Goal: Information Seeking & Learning: Learn about a topic

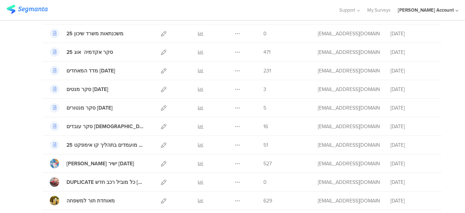
scroll to position [73, 0]
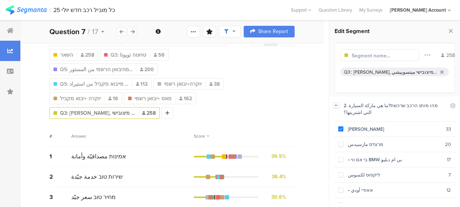
click at [337, 107] on icon at bounding box center [336, 106] width 5 height 6
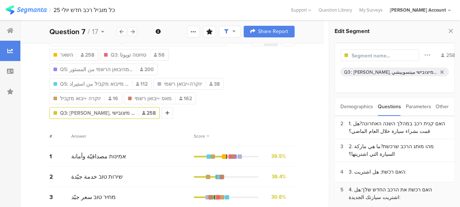
click at [402, 188] on div "4. האם רכשת את הרכב החדש שלך:هل اشتريت سيارتك الجديدة:" at bounding box center [399, 193] width 100 height 15
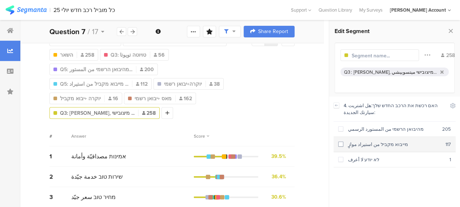
click at [341, 143] on span at bounding box center [340, 144] width 5 height 5
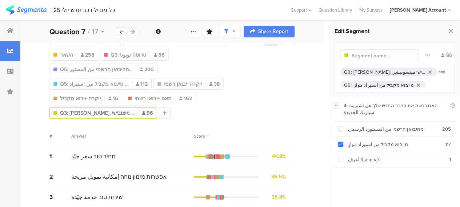
click at [383, 54] on input "text" at bounding box center [383, 56] width 63 height 8
type input "מאס+יבוא מקביל"
click at [289, 91] on div "All Respondents 313 יוקרה-מרצדס,בי אם, [PERSON_NAME],ליקסו 55 השאר 258 Q3: טויו…" at bounding box center [171, 75] width 245 height 87
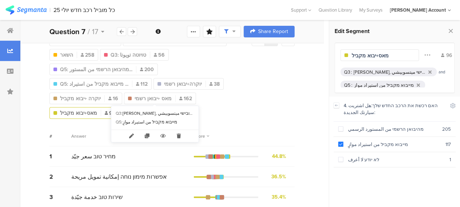
click at [97, 109] on span "מאס+יבוא מקביל" at bounding box center [78, 113] width 37 height 8
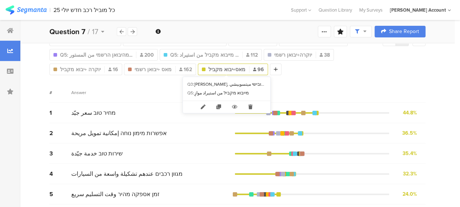
click at [216, 72] on span "מאס+יבוא מקביל" at bounding box center [226, 70] width 37 height 8
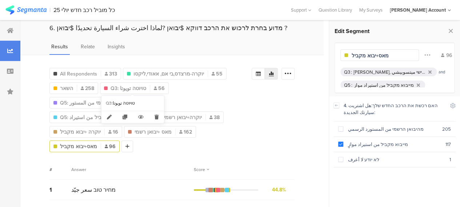
scroll to position [36, 0]
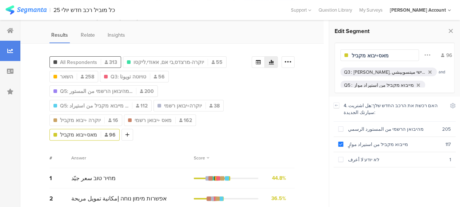
click at [87, 60] on span "All Respondents" at bounding box center [78, 63] width 37 height 8
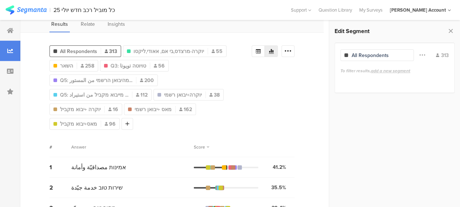
scroll to position [36, 0]
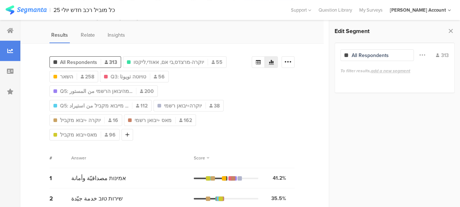
click at [83, 60] on span "All Respondents" at bounding box center [78, 63] width 37 height 8
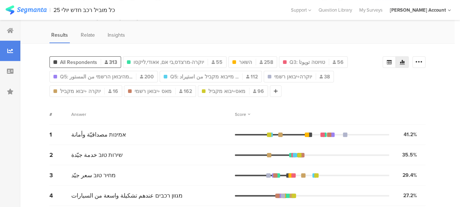
click at [95, 62] on span "All Respondents" at bounding box center [78, 63] width 37 height 8
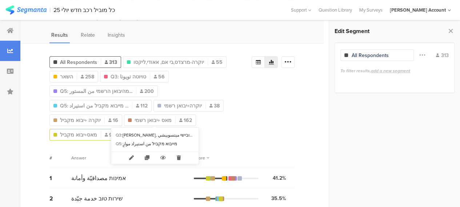
click at [97, 131] on span "מאס+יבוא מקביל" at bounding box center [78, 135] width 37 height 8
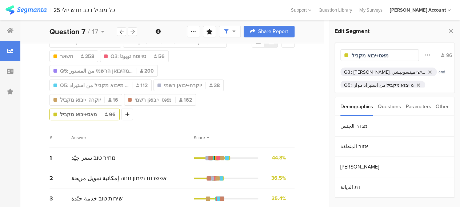
scroll to position [73, 0]
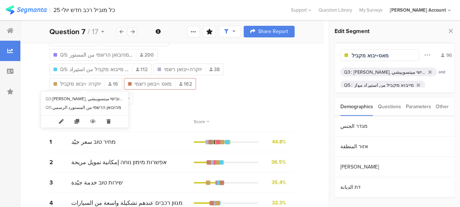
click at [135, 86] on span "מאס +יבואן רשמי" at bounding box center [153, 84] width 37 height 8
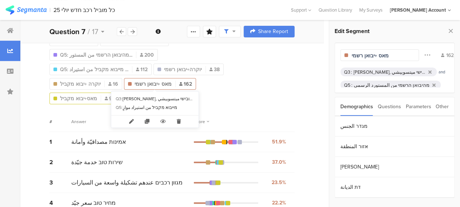
click at [97, 95] on span "מאס+יבוא מקביל" at bounding box center [78, 99] width 37 height 8
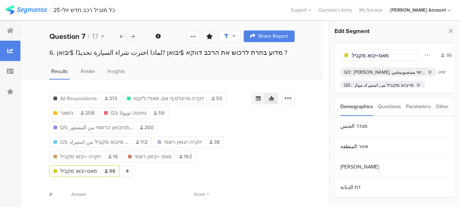
click at [261, 96] on icon at bounding box center [258, 98] width 5 height 4
click at [295, 99] on div at bounding box center [287, 99] width 13 height 12
click at [243, 118] on div "Export as Excel" at bounding box center [250, 119] width 88 height 7
click at [352, 56] on input "מאס+יבוא מקביל" at bounding box center [383, 56] width 63 height 8
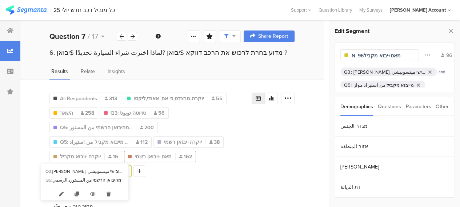
click at [135, 156] on span "מאס +יבואן רשמי" at bounding box center [153, 157] width 37 height 8
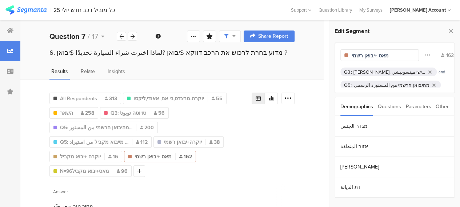
click at [351, 56] on div "מאס +יבואן רשמי" at bounding box center [379, 55] width 79 height 12
click at [351, 55] on div "מאס +יבואן רשמי" at bounding box center [379, 55] width 79 height 12
click at [352, 55] on input "מאס +יבואן רשמי" at bounding box center [383, 56] width 63 height 8
click at [284, 141] on div "All Respondents 313 יוקרה-מרצדס,בי אם, [PERSON_NAME],ליקסו 55 השאר 258 Q3: טויו…" at bounding box center [171, 133] width 245 height 87
click at [288, 144] on div "All Respondents 313 יוקרה-מרצדס,בי אם, [PERSON_NAME],ליקסו 55 השאר 258 Q3: טויו…" at bounding box center [171, 133] width 245 height 87
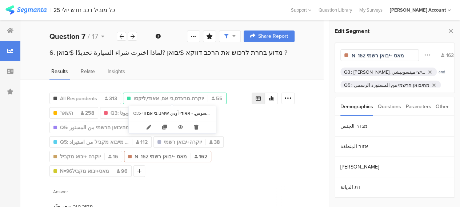
click at [186, 98] on span "יוקרה-מרצדס,בי אם, אאודי,ליקסו" at bounding box center [168, 99] width 71 height 8
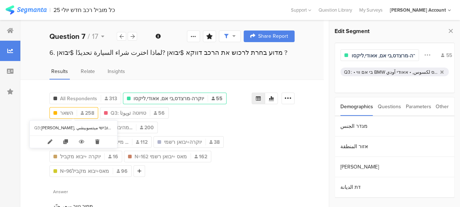
click at [74, 112] on div "השאר 258" at bounding box center [74, 113] width 48 height 8
type input "השאר"
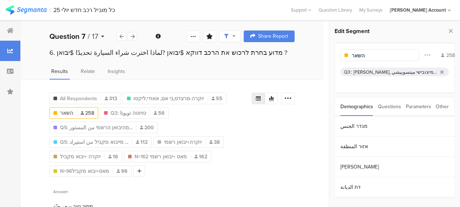
click at [102, 36] on icon at bounding box center [102, 36] width 3 height 5
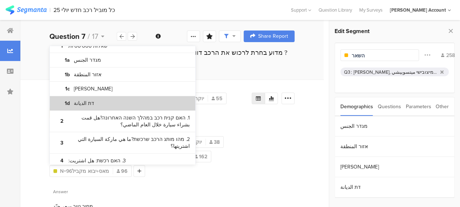
scroll to position [36, 0]
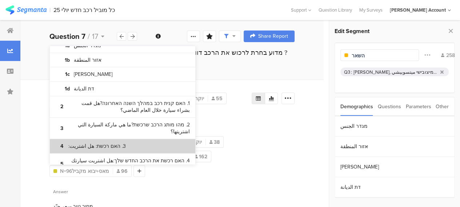
click at [105, 143] on bdi "3. האם רכשת: هل اشتريت:" at bounding box center [96, 146] width 57 height 7
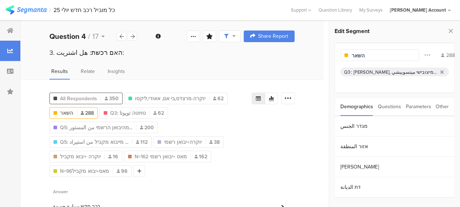
click at [85, 97] on span "All Respondents" at bounding box center [78, 99] width 37 height 8
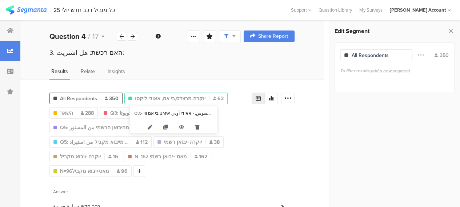
click at [149, 97] on span "יוקרה-מרצדס,בי אם, אאודי,ליקסו" at bounding box center [170, 99] width 71 height 8
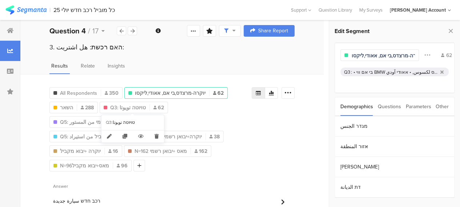
scroll to position [24, 0]
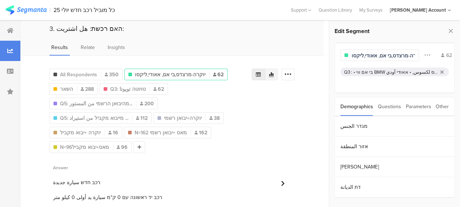
click at [274, 73] on icon at bounding box center [271, 74] width 5 height 5
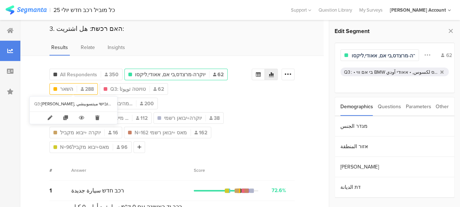
click at [63, 85] on span "השאר" at bounding box center [66, 89] width 13 height 8
type input "השאר"
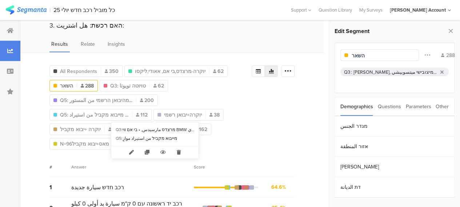
scroll to position [28, 0]
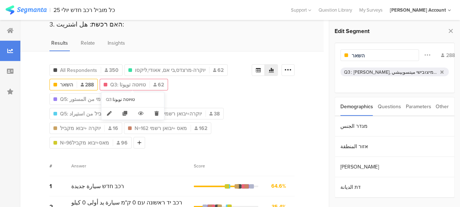
click at [127, 85] on span "Q3: טויוטה تويوتا" at bounding box center [128, 85] width 36 height 8
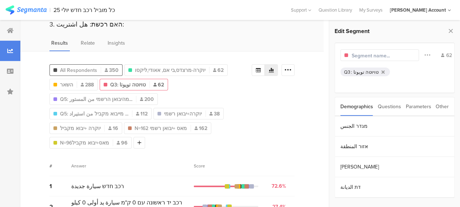
click at [82, 70] on span "All Respondents" at bounding box center [78, 71] width 37 height 8
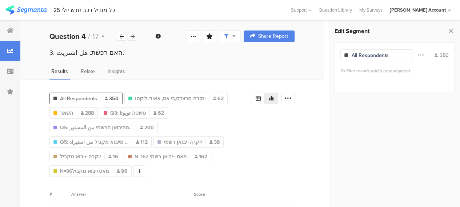
click at [136, 36] on div at bounding box center [132, 36] width 9 height 9
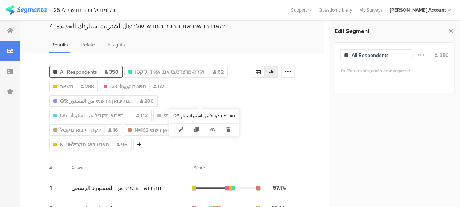
scroll to position [36, 0]
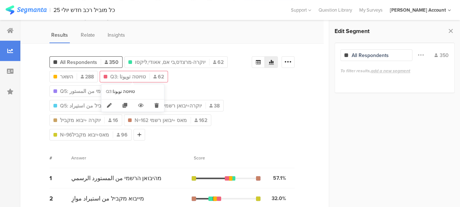
click at [127, 79] on span "Q3: טויוטה تويوتا" at bounding box center [128, 77] width 36 height 8
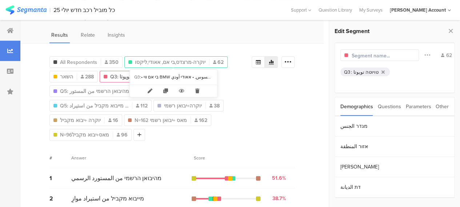
click at [173, 60] on span "יוקרה-מרצדס,בי אם, אאודי,ליקסו" at bounding box center [170, 63] width 71 height 8
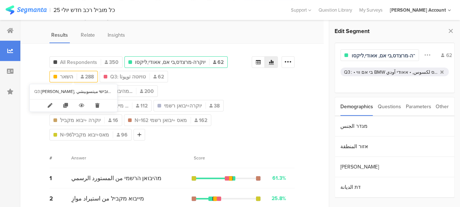
click at [86, 75] on span "288" at bounding box center [87, 77] width 13 height 8
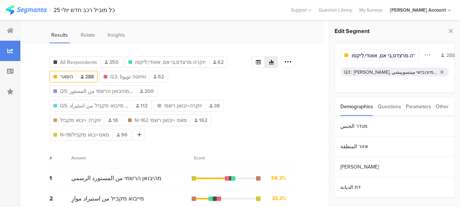
type input "השאר"
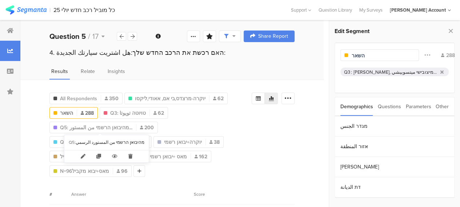
scroll to position [36, 0]
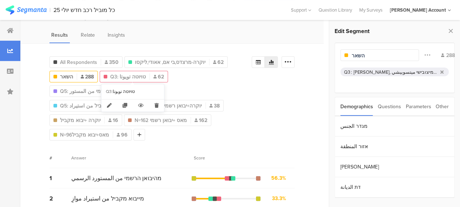
click at [136, 76] on span "Q3: טויוטה تويوتا" at bounding box center [128, 77] width 36 height 8
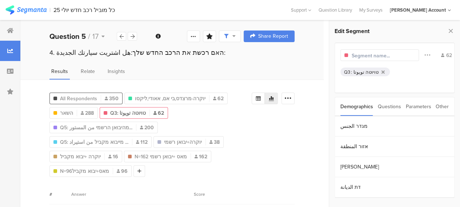
click at [70, 96] on span "All Respondents" at bounding box center [78, 99] width 37 height 8
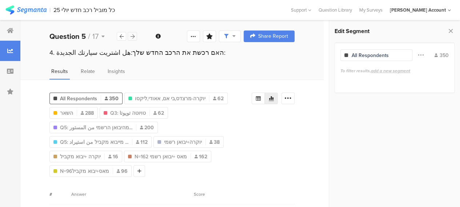
click at [133, 36] on icon at bounding box center [133, 36] width 4 height 5
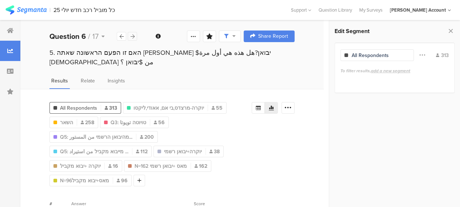
click at [135, 36] on div at bounding box center [132, 36] width 9 height 9
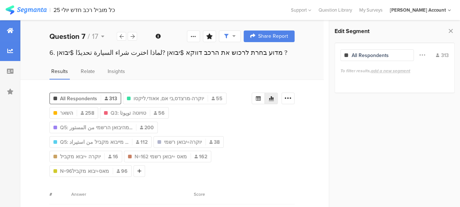
click at [13, 33] on div at bounding box center [10, 30] width 20 height 20
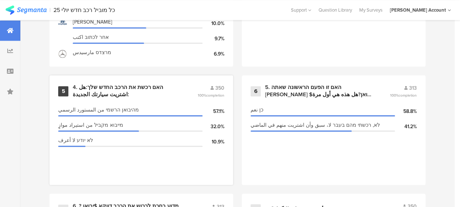
scroll to position [545, 0]
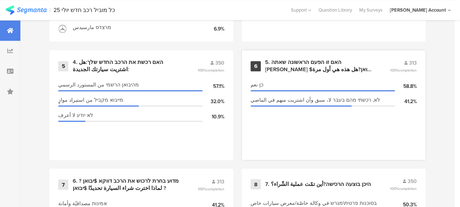
click at [287, 70] on div "5. האם זו הפעם הראשונה שאתה [PERSON_NAME] $יבואן?هل هذه هي أول مرة [DEMOGRAPHIC…" at bounding box center [318, 66] width 107 height 14
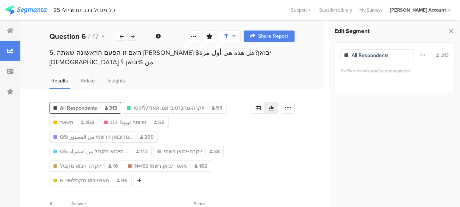
click at [133, 36] on icon at bounding box center [133, 36] width 4 height 5
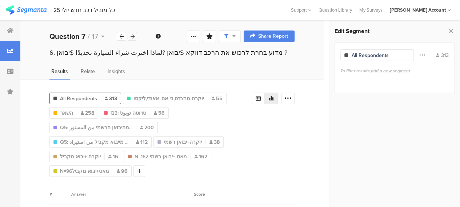
click at [133, 36] on icon at bounding box center [133, 36] width 4 height 5
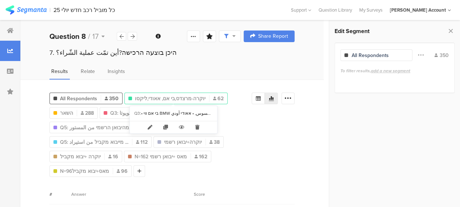
click at [173, 97] on span "יוקרה-מרצדס,בי אם, אאודי,ליקסו" at bounding box center [170, 99] width 71 height 8
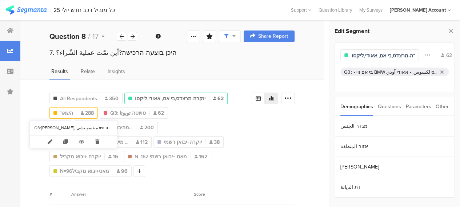
click at [68, 111] on span "השאר" at bounding box center [66, 113] width 13 height 8
type input "השאר"
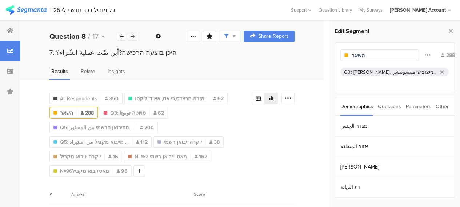
click at [135, 37] on div at bounding box center [132, 36] width 9 height 9
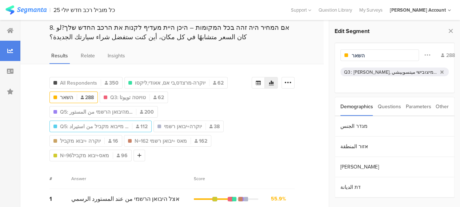
scroll to position [36, 0]
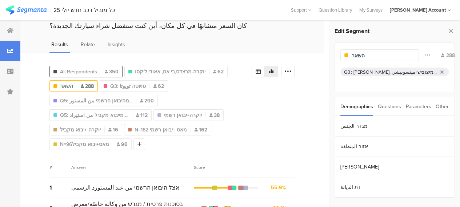
click at [97, 69] on div "All Respondents 350" at bounding box center [86, 72] width 72 height 8
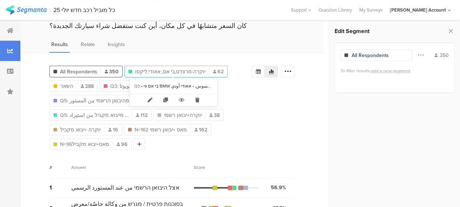
click at [170, 69] on span "יוקרה-מרצדס,בי אם, אאודי,ליקסו" at bounding box center [170, 72] width 71 height 8
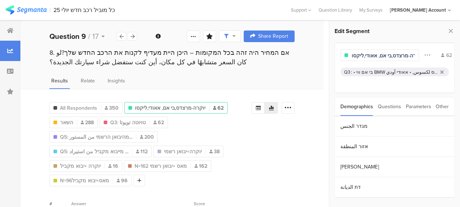
click at [272, 156] on div "All Respondents 350 יוקרה-מרצדס,בי אם, אאודי,ליקסו 62 השאר 288 Q3: טויוטה تويوت…" at bounding box center [171, 142] width 245 height 87
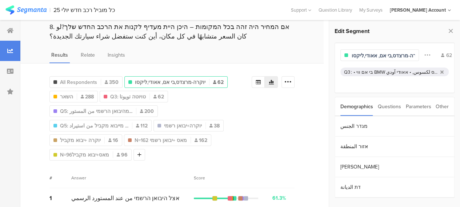
scroll to position [36, 0]
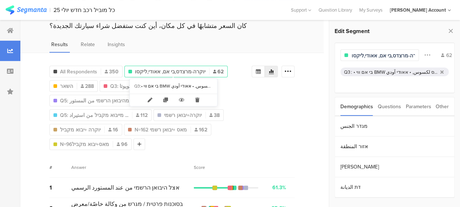
click at [180, 72] on span "יוקרה-מרצדס,בי אם, אאודי,ליקסו" at bounding box center [170, 72] width 71 height 8
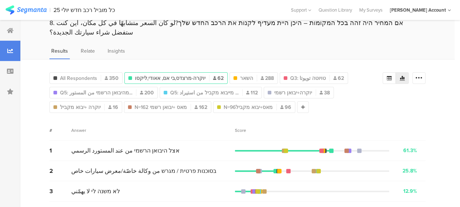
scroll to position [20, 0]
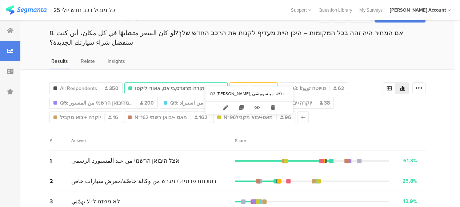
click at [247, 85] on span "השאר" at bounding box center [246, 89] width 13 height 8
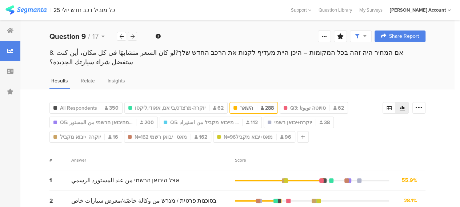
click at [135, 36] on div at bounding box center [132, 36] width 9 height 9
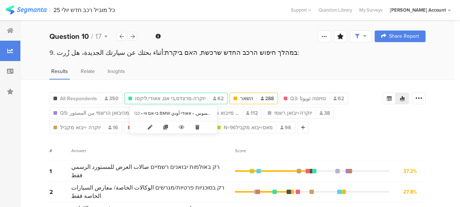
click at [177, 95] on span "יוקרה-מרצדס,בי אם, אאודי,ליקסו" at bounding box center [170, 99] width 71 height 8
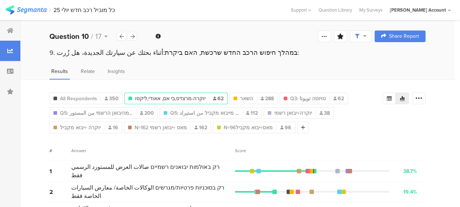
click at [178, 97] on span "יוקרה-מרצדס,בי אם, אאודי,ליקסו" at bounding box center [170, 99] width 71 height 8
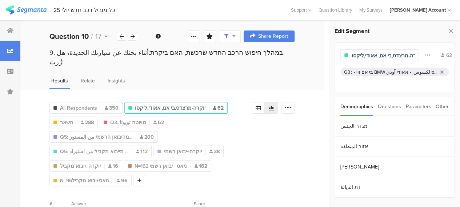
click at [178, 104] on span "יוקרה-מרצדס,בי אם, אאודי,ליקסו" at bounding box center [170, 108] width 71 height 8
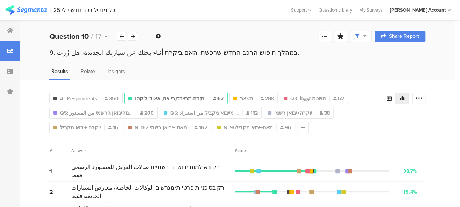
click at [178, 97] on span "יוקרה-מרצדס,בי אם, אאודי,ליקסו" at bounding box center [170, 99] width 71 height 8
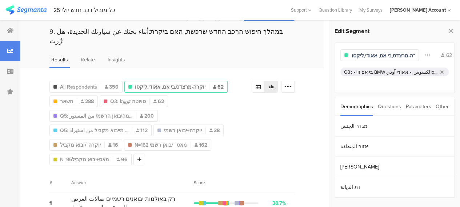
scroll to position [36, 0]
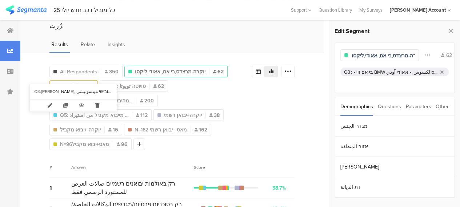
click at [69, 83] on span "השאר" at bounding box center [66, 87] width 13 height 8
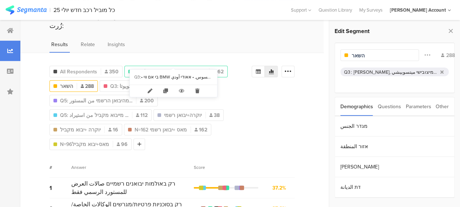
click at [148, 68] on span "יוקרה-מרצדס,בי אם, אאודי,ליקסו" at bounding box center [170, 72] width 71 height 8
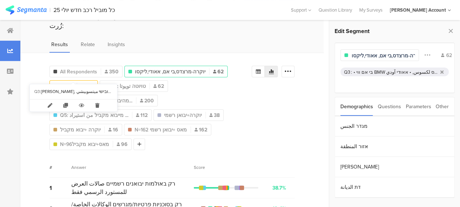
click at [62, 83] on span "השאר" at bounding box center [66, 87] width 13 height 8
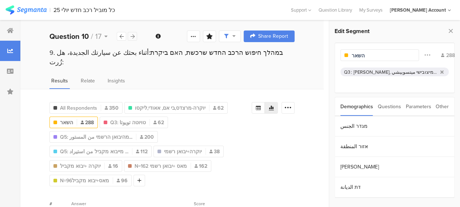
click at [135, 37] on div at bounding box center [132, 36] width 9 height 9
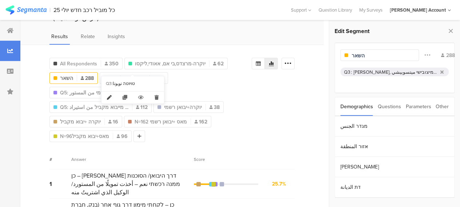
scroll to position [49, 0]
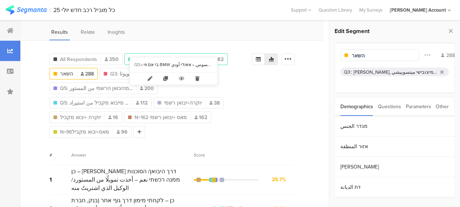
click at [172, 56] on span "יוקרה-מרצדס,בי אם, אאודי,ליקסו" at bounding box center [170, 60] width 71 height 8
type input "יוקרה-מרצדס,בי אם, אאודי,ליקסו"
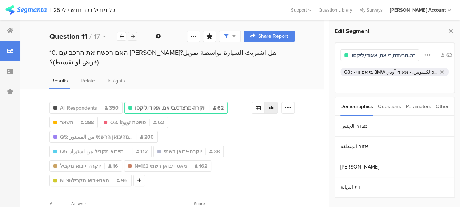
click at [135, 37] on div at bounding box center [132, 36] width 9 height 9
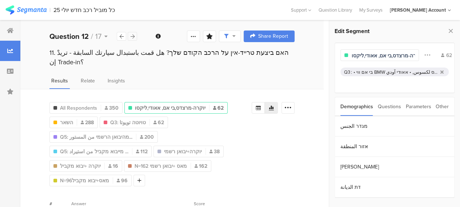
click at [135, 37] on div at bounding box center [132, 36] width 9 height 9
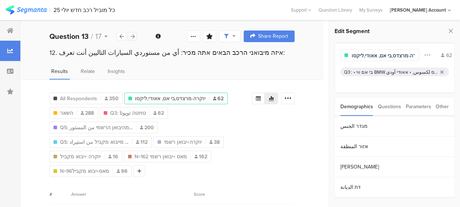
click at [134, 37] on icon at bounding box center [133, 36] width 4 height 5
click at [290, 155] on div "All Respondents 350 יוקרה-מרצדס,בי אם, אאודי,ליקסו 62 השאר 288 Q3: טויוטה تويوت…" at bounding box center [171, 133] width 245 height 87
